Goal: Information Seeking & Learning: Learn about a topic

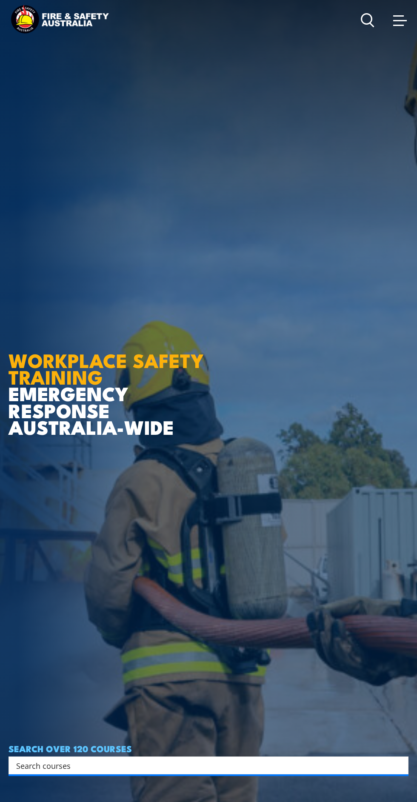
click at [406, 23] on span at bounding box center [400, 19] width 14 height 9
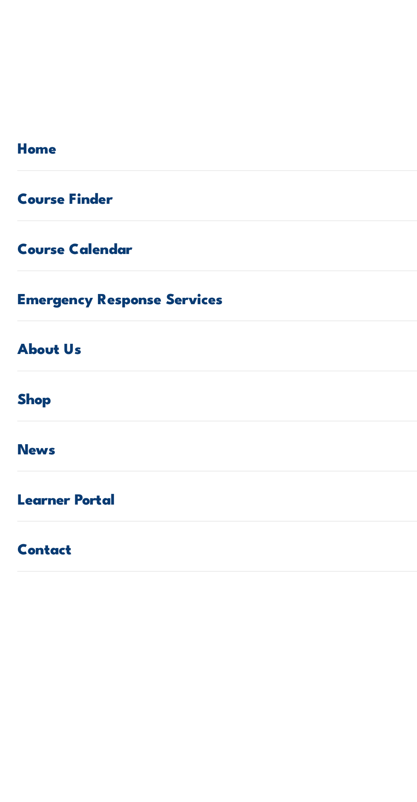
click at [108, 122] on link "Course Calendar" at bounding box center [209, 121] width 400 height 24
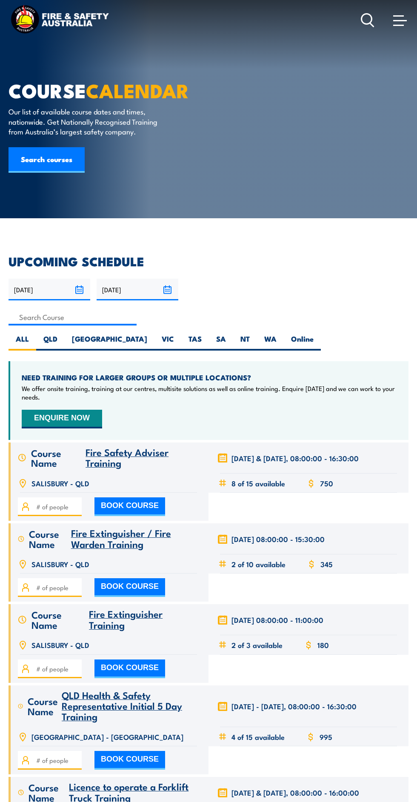
click at [84, 345] on label "[GEOGRAPHIC_DATA]" at bounding box center [110, 342] width 90 height 17
click at [147, 340] on input "[GEOGRAPHIC_DATA]" at bounding box center [150, 337] width 6 height 6
radio input "true"
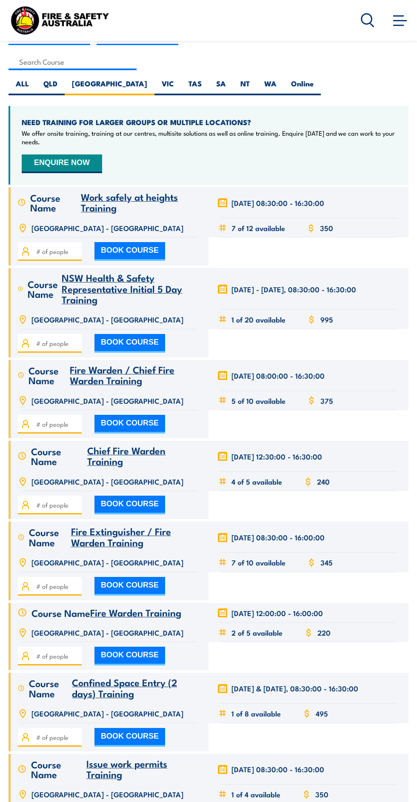
click at [77, 286] on span "NSW Health & Safety Representative Initial 5 Day Training" at bounding box center [122, 288] width 120 height 36
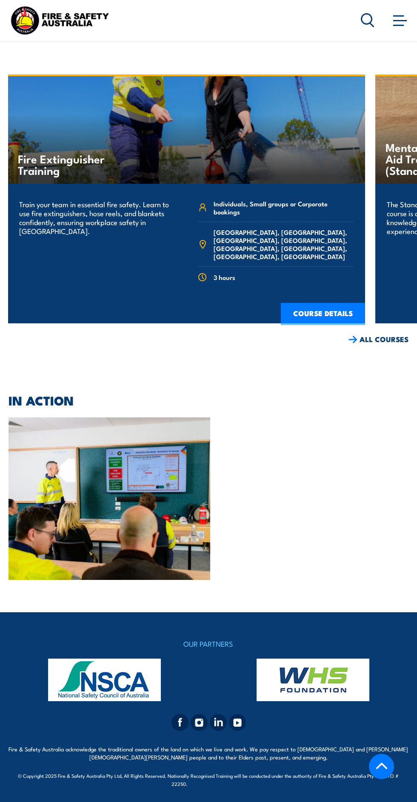
scroll to position [3549, 0]
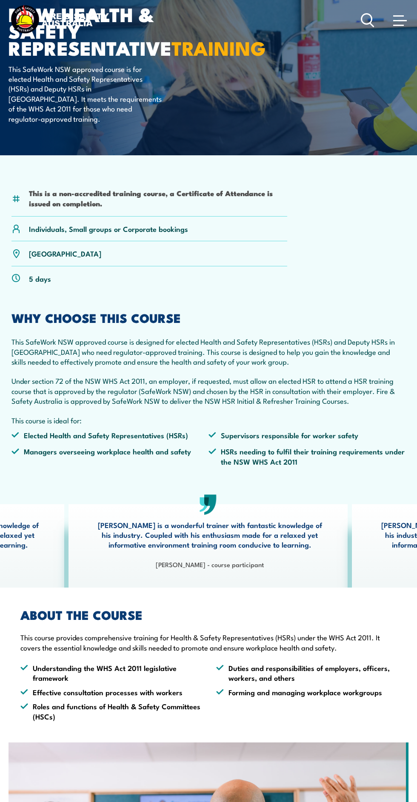
scroll to position [0, 0]
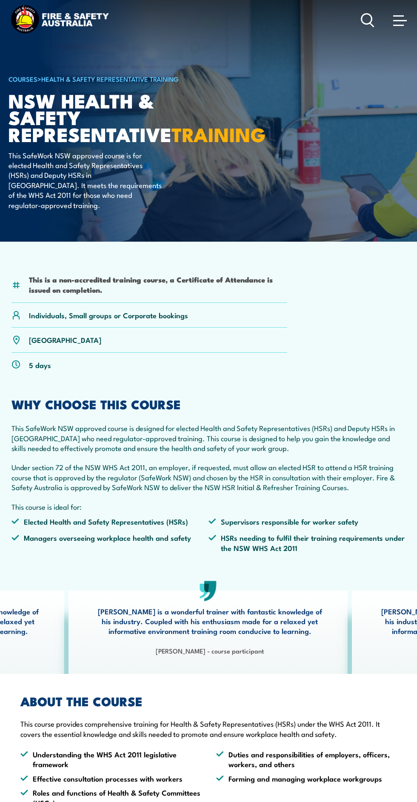
click at [399, 25] on span at bounding box center [398, 25] width 11 height 1
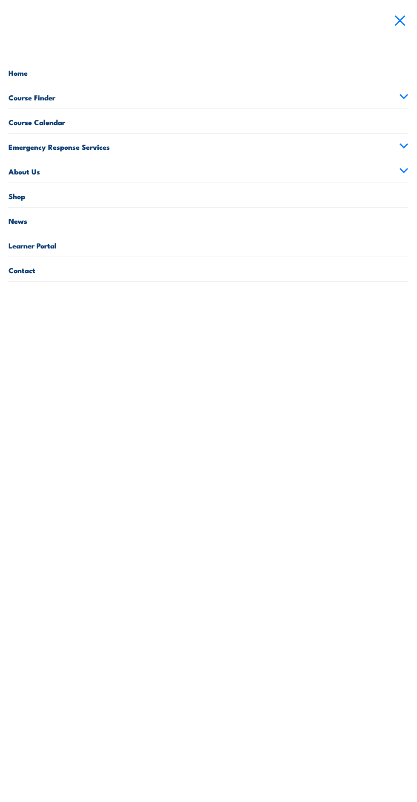
click at [208, 173] on link "About Us" at bounding box center [209, 170] width 400 height 24
click at [30, 347] on link "Contact" at bounding box center [209, 342] width 400 height 24
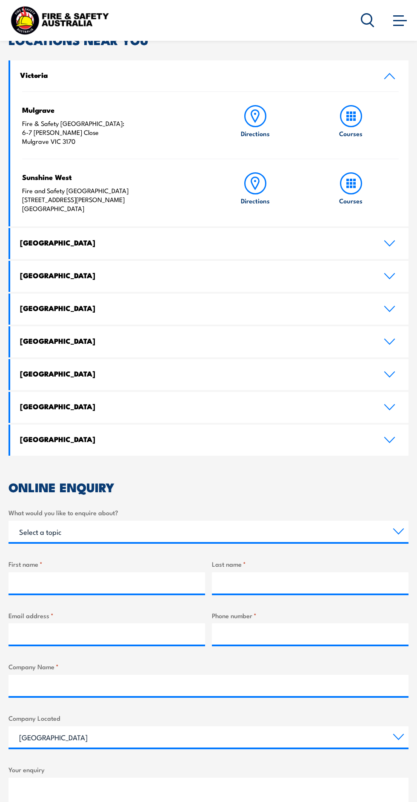
scroll to position [258, 0]
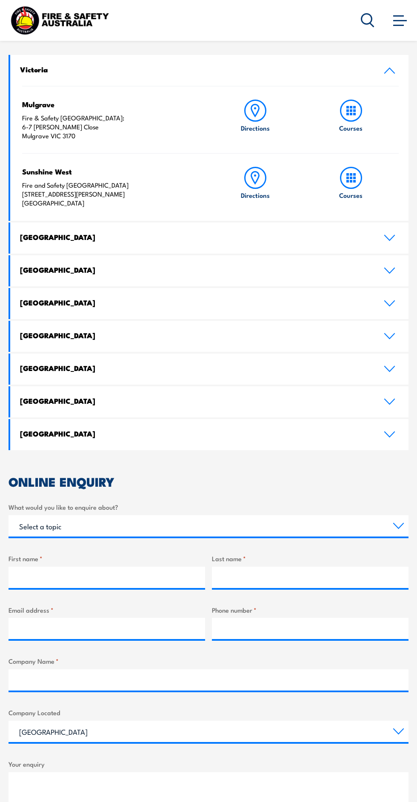
click at [83, 242] on h4 "[GEOGRAPHIC_DATA]" at bounding box center [195, 236] width 351 height 9
